Goal: Task Accomplishment & Management: Manage account settings

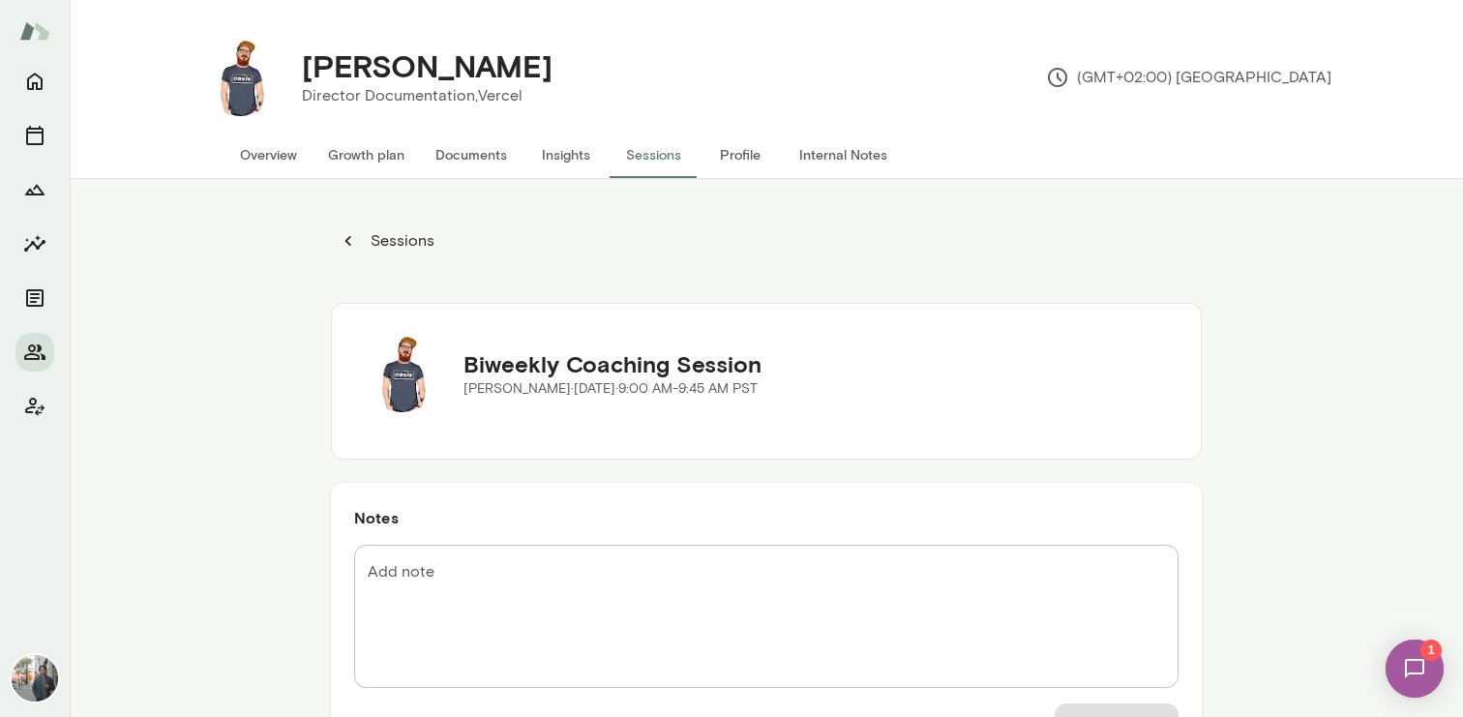
click at [399, 242] on p "Sessions" at bounding box center [401, 240] width 68 height 23
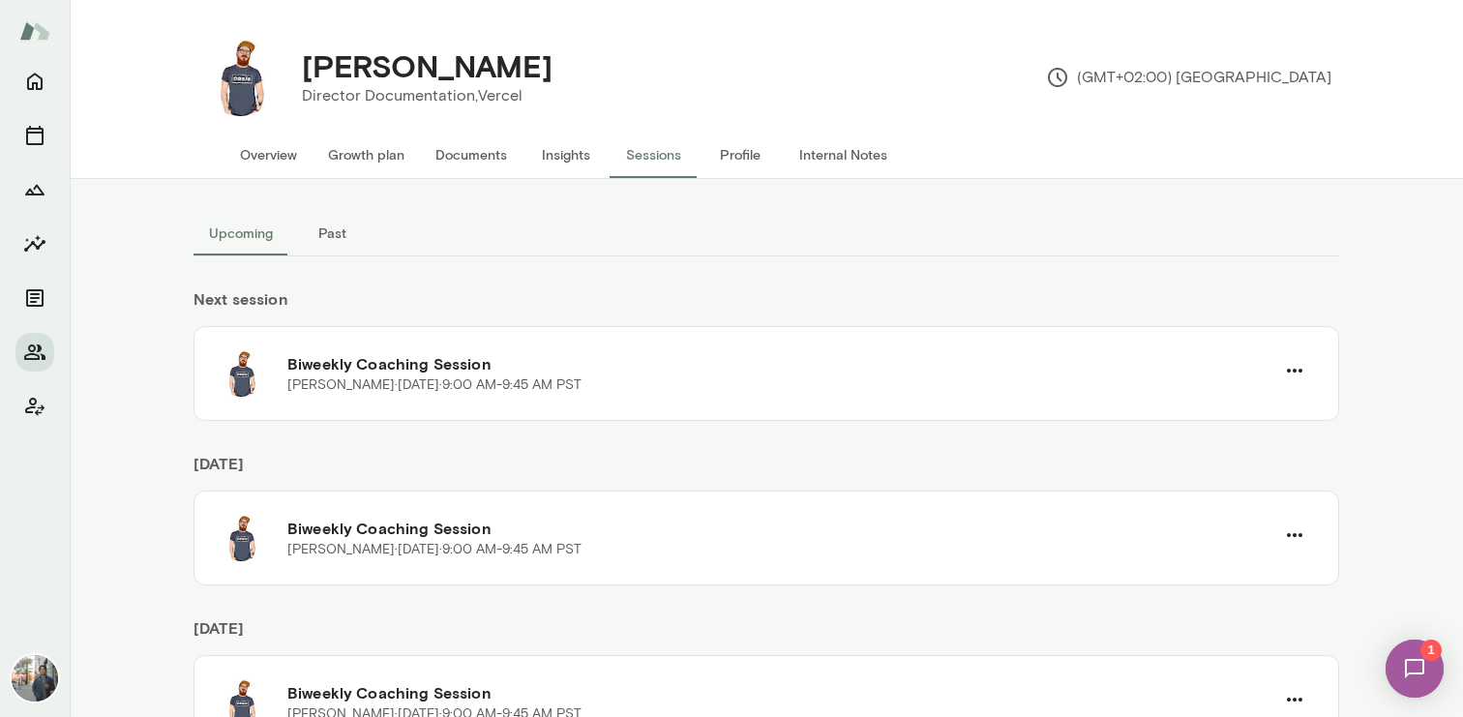
click at [349, 243] on button "Past" at bounding box center [331, 233] width 87 height 46
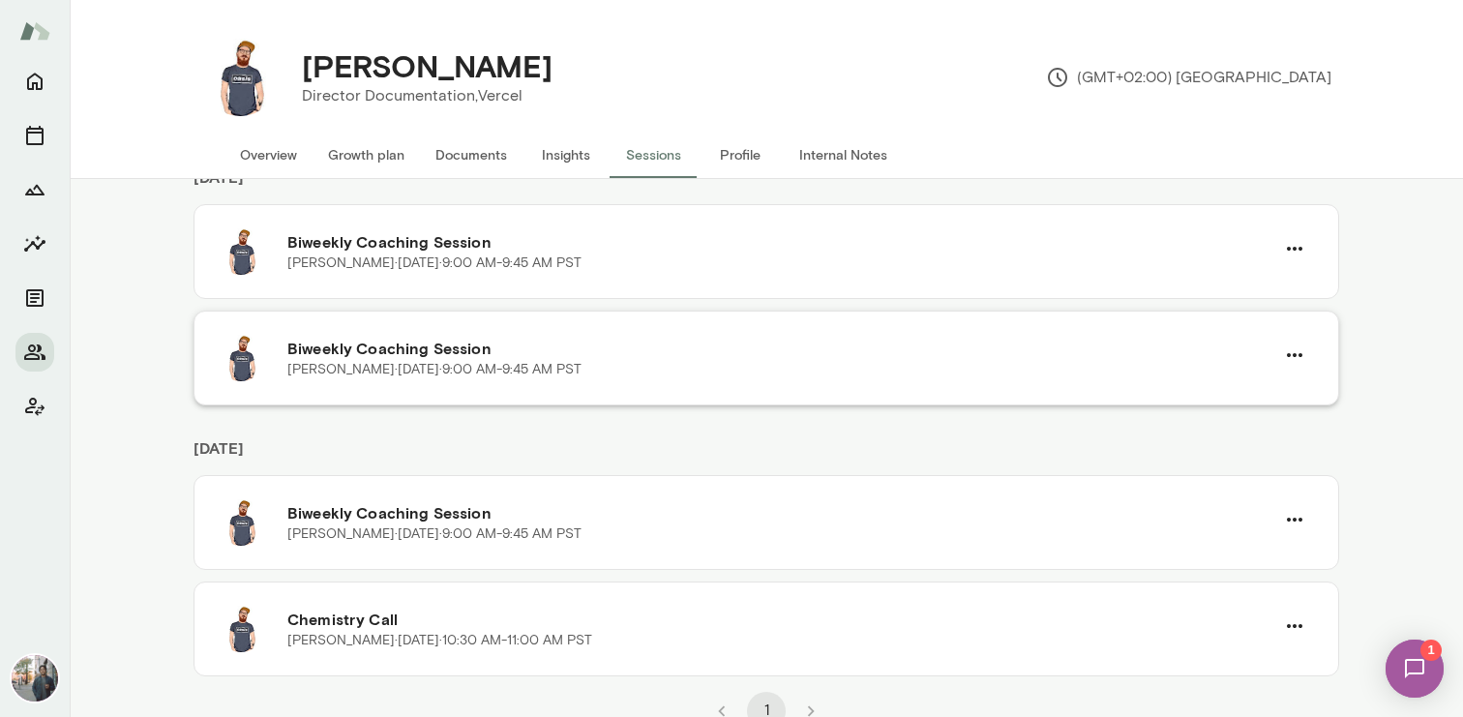
scroll to position [121, 0]
click at [249, 157] on button "Overview" at bounding box center [269, 155] width 88 height 46
